Goal: Task Accomplishment & Management: Manage account settings

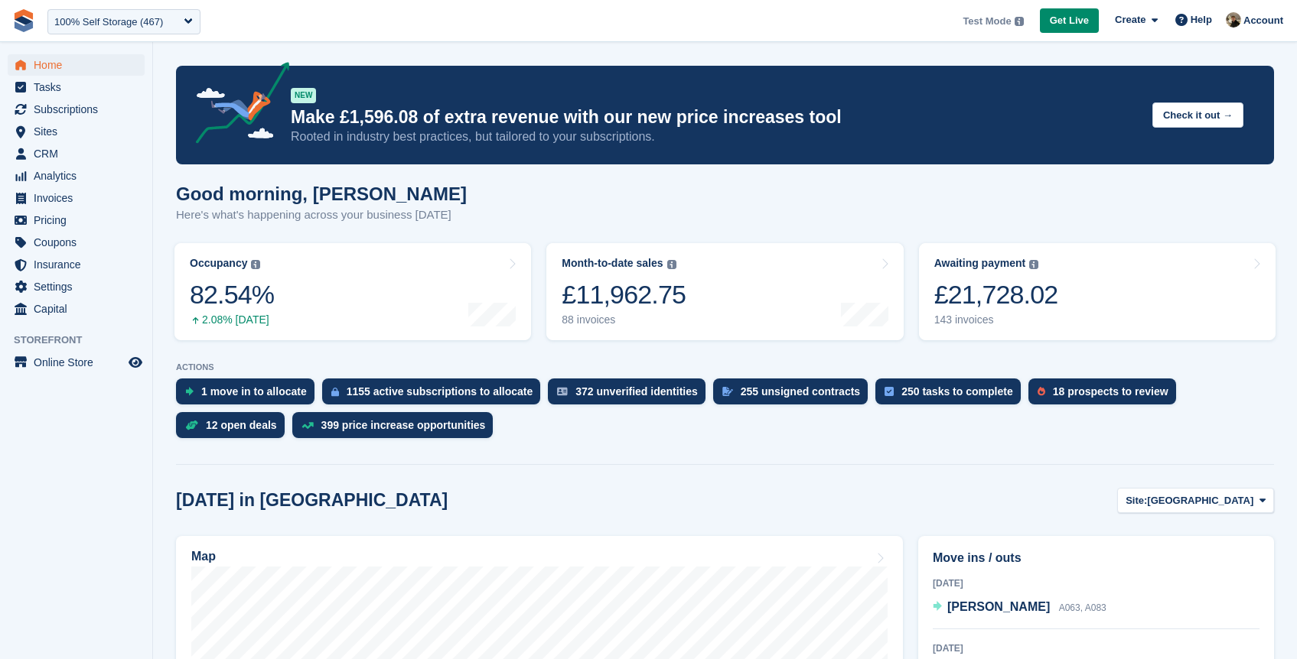
click at [323, 218] on p "Here's what's happening across your business [DATE]" at bounding box center [321, 216] width 291 height 18
click at [57, 139] on span "Sites" at bounding box center [80, 131] width 92 height 21
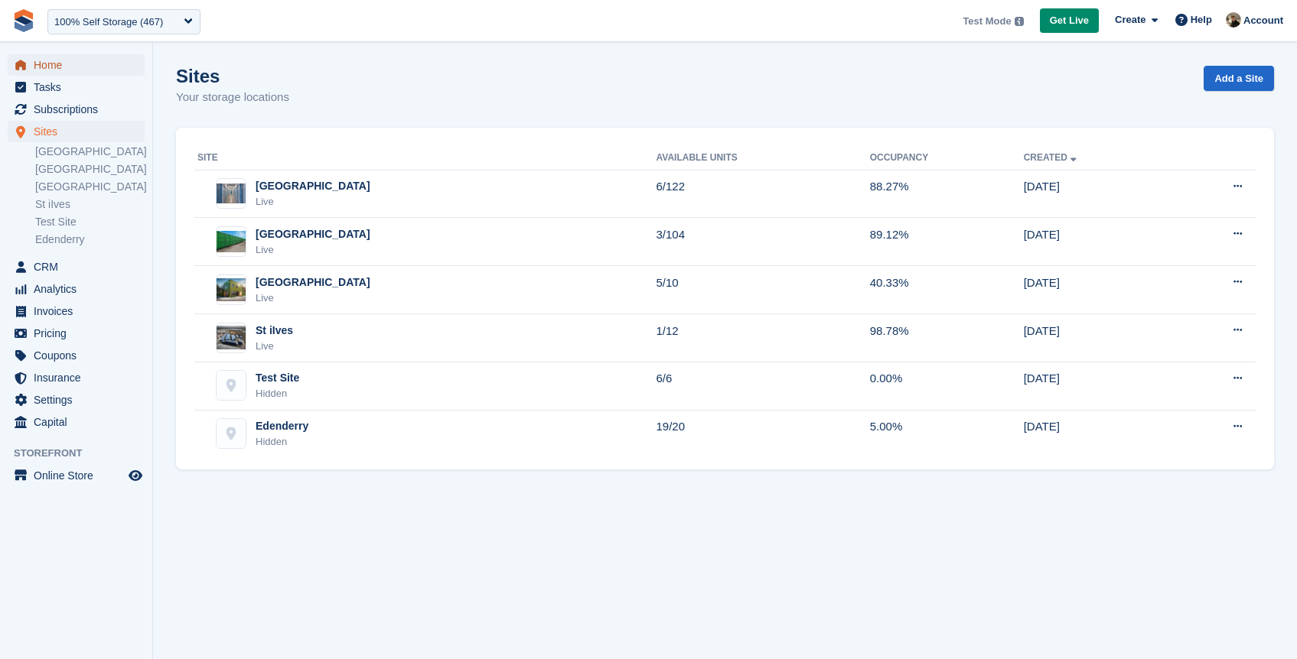
click at [41, 73] on span "Home" at bounding box center [80, 64] width 92 height 21
click at [47, 69] on span "Home" at bounding box center [80, 64] width 92 height 21
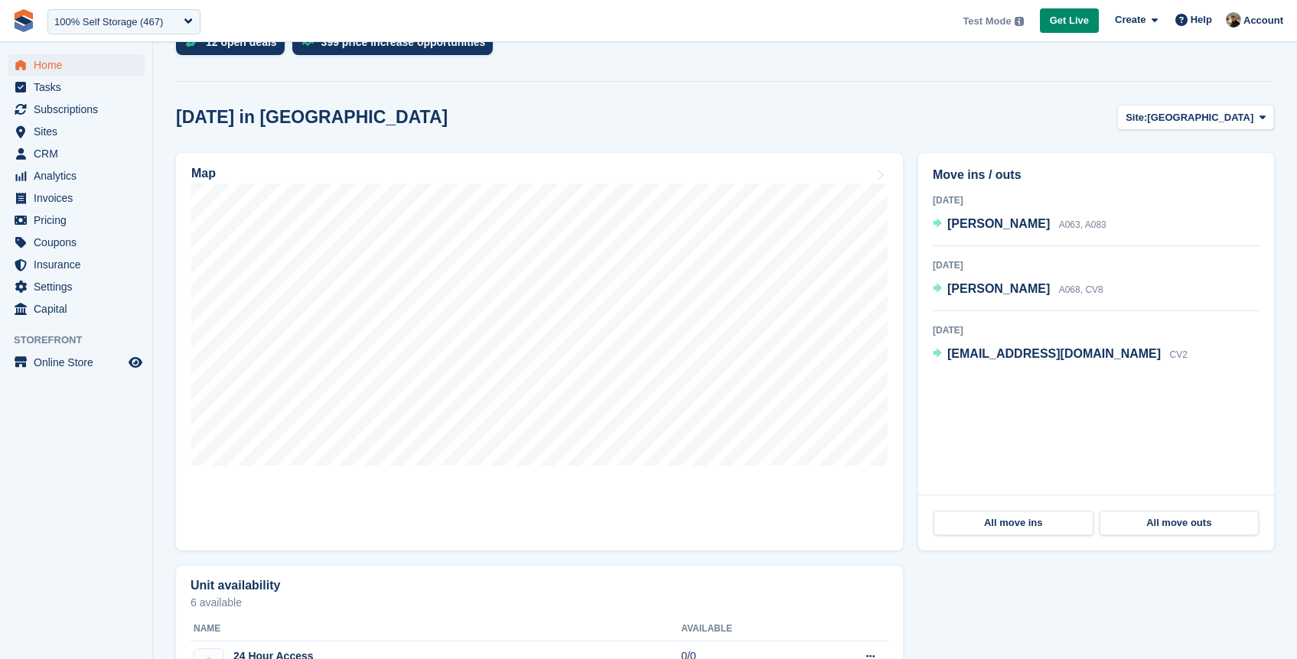
scroll to position [389, 0]
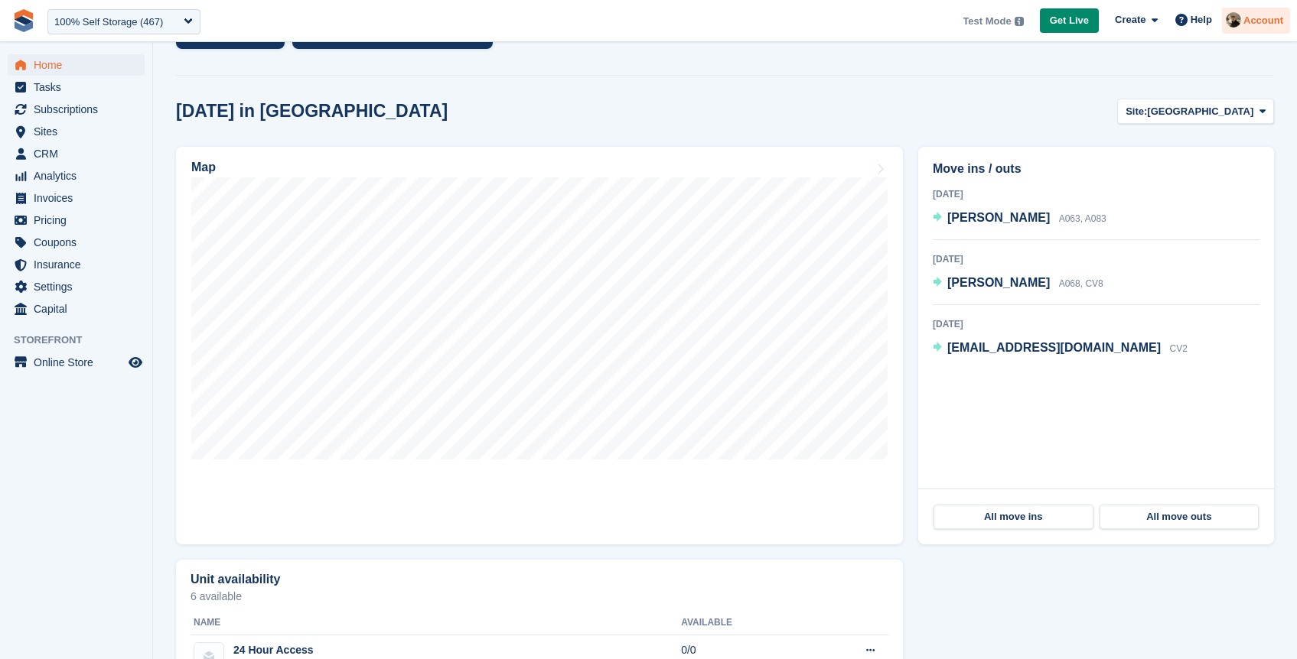
click at [1243, 21] on span "Account" at bounding box center [1263, 20] width 40 height 15
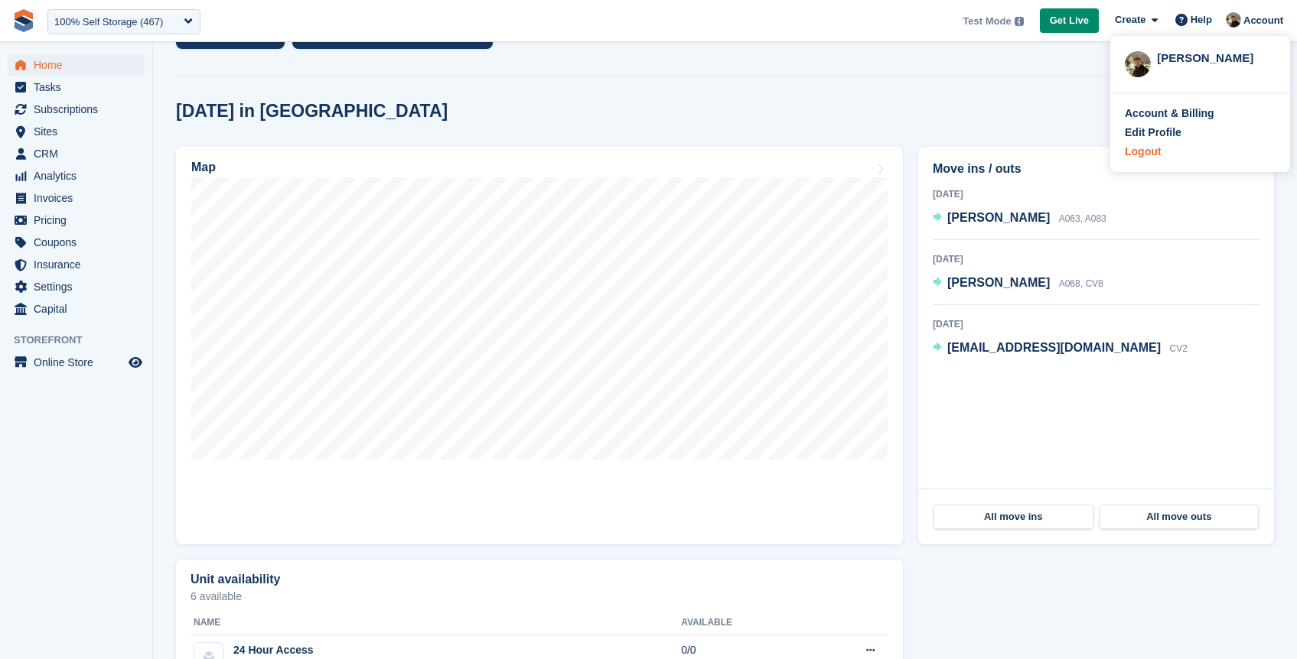
click at [1145, 154] on div "Logout" at bounding box center [1143, 152] width 36 height 16
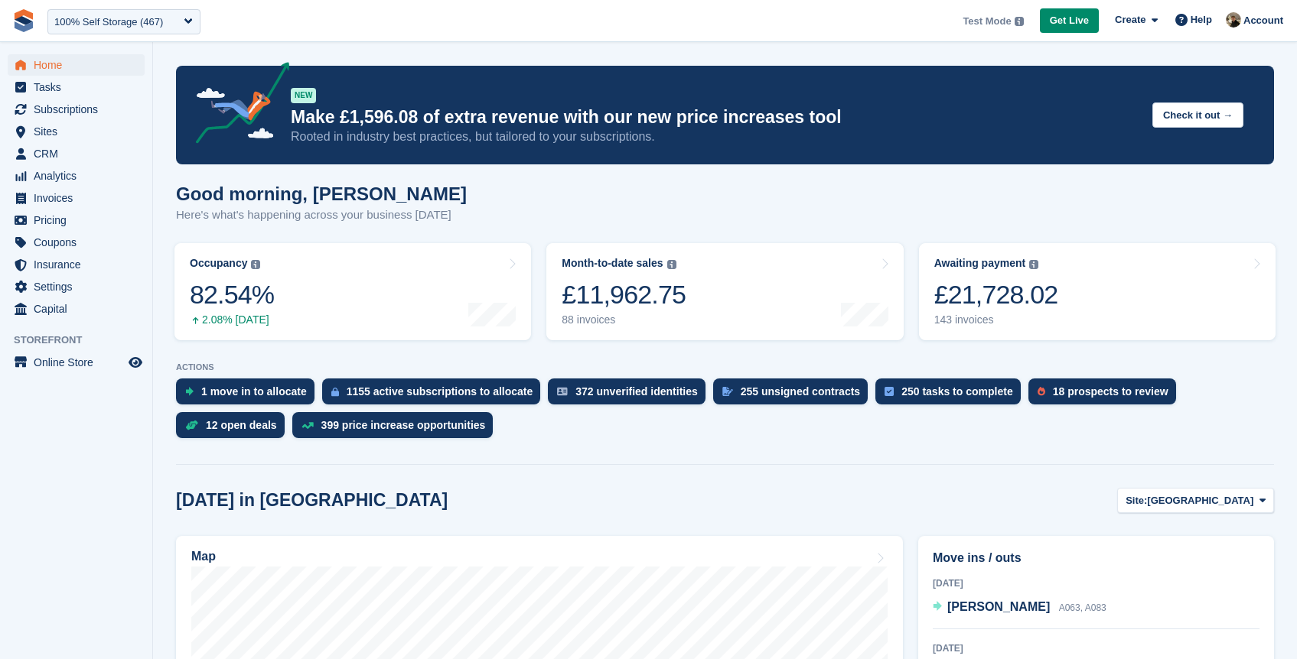
click at [343, 15] on span "**********" at bounding box center [648, 20] width 1297 height 41
